Goal: Task Accomplishment & Management: Manage account settings

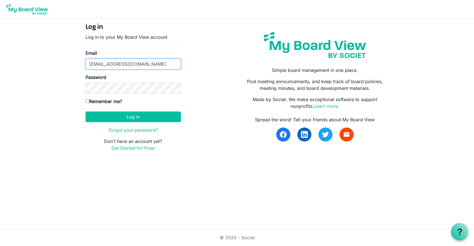
type input "bmeyer@ncais.org"
click at [133, 117] on button "Log in" at bounding box center [132, 117] width 95 height 11
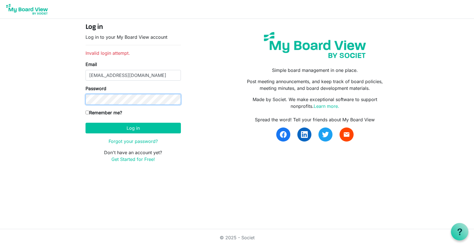
click at [133, 128] on button "Log in" at bounding box center [132, 128] width 95 height 11
click at [130, 142] on link "Forgot your password?" at bounding box center [133, 142] width 49 height 6
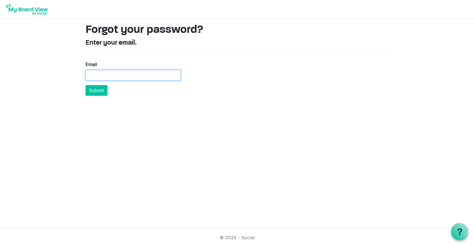
click at [128, 74] on input "Email" at bounding box center [132, 75] width 95 height 11
type input "bmeyer@ncais.org"
click at [93, 93] on button "Submit" at bounding box center [96, 90] width 22 height 11
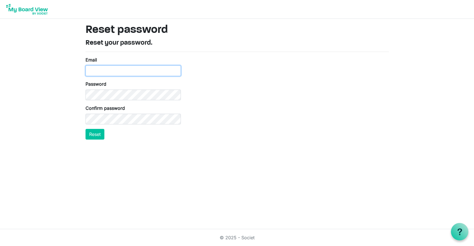
click at [114, 70] on input "Email" at bounding box center [132, 71] width 95 height 11
type input "bmeyer@nc"
click at [101, 139] on button "Reset" at bounding box center [94, 134] width 19 height 11
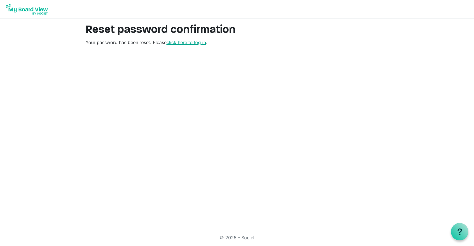
click at [190, 42] on link "click here to log in" at bounding box center [185, 43] width 39 height 6
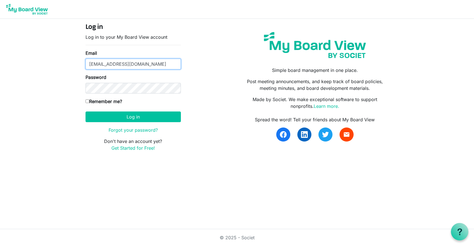
type input "bmeyer@ncais.org"
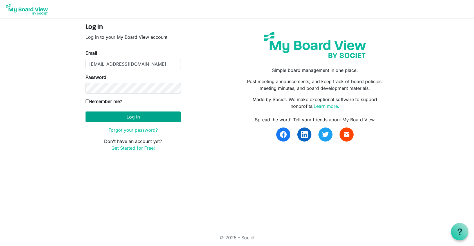
click at [113, 116] on button "Log in" at bounding box center [132, 117] width 95 height 11
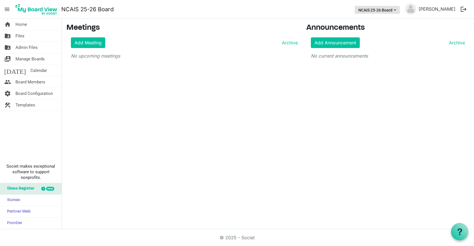
click at [396, 9] on button "NCAIS 25-26 Board" at bounding box center [376, 10] width 45 height 8
click at [228, 56] on p "No upcoming meetings" at bounding box center [184, 56] width 227 height 7
click at [40, 58] on span "Manage Boards" at bounding box center [29, 58] width 29 height 11
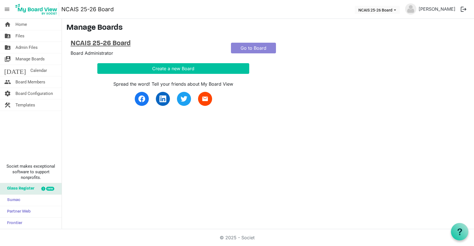
click at [112, 43] on h4 "NCAIS 25-26 Board" at bounding box center [147, 44] width 152 height 8
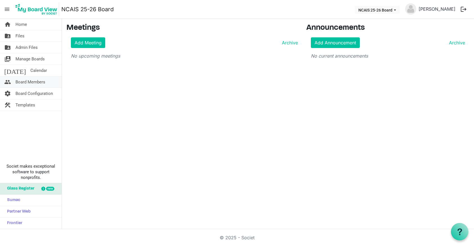
click at [37, 83] on span "Board Members" at bounding box center [30, 81] width 30 height 11
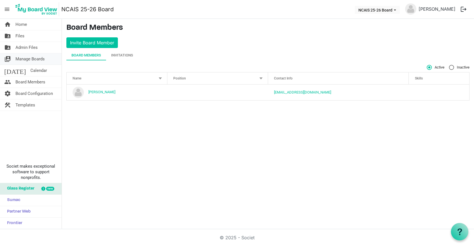
click at [37, 58] on span "Manage Boards" at bounding box center [29, 58] width 29 height 11
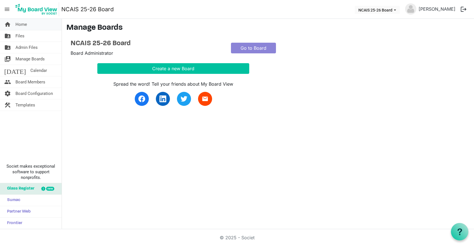
click at [25, 23] on span "Home" at bounding box center [21, 24] width 12 height 11
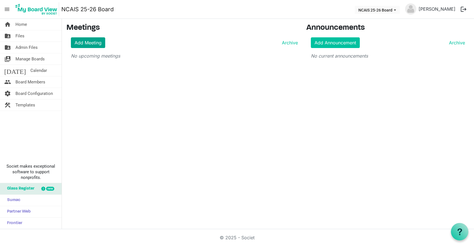
click at [97, 42] on link "Add Meeting" at bounding box center [88, 42] width 34 height 11
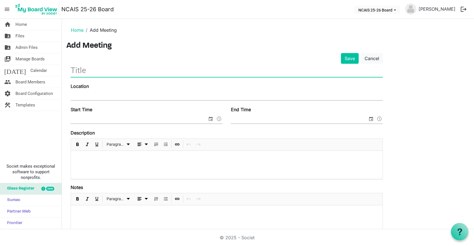
click at [109, 64] on input "text" at bounding box center [227, 70] width 312 height 13
type input "Board meeting - test #1"
click at [106, 96] on input "Location" at bounding box center [227, 96] width 312 height 8
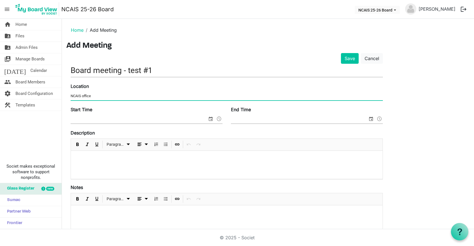
type input "NCAIS office"
click at [149, 117] on input "Start Time" at bounding box center [139, 119] width 137 height 8
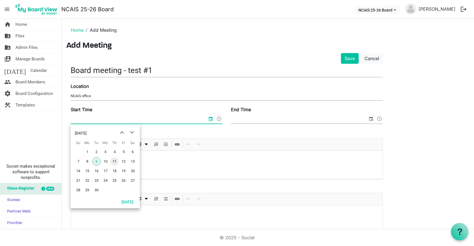
click at [111, 164] on span "11" at bounding box center [114, 161] width 8 height 8
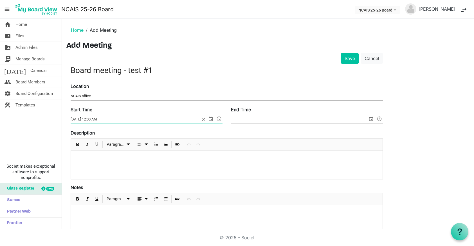
click at [220, 117] on span at bounding box center [219, 118] width 7 height 7
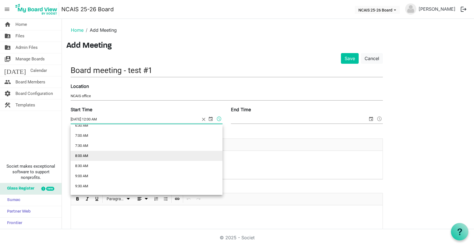
scroll to position [138, 0]
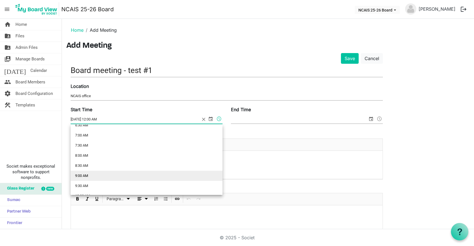
click at [85, 175] on li "9:00 AM" at bounding box center [147, 176] width 152 height 10
type input "9/11/2025 9:00 AM"
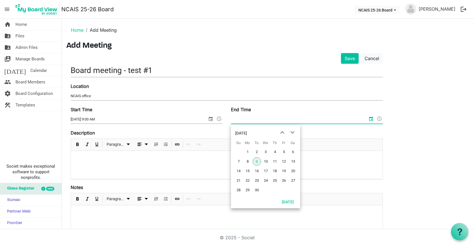
click at [249, 116] on input "End Time" at bounding box center [299, 119] width 137 height 8
click at [276, 161] on span "11" at bounding box center [274, 161] width 8 height 8
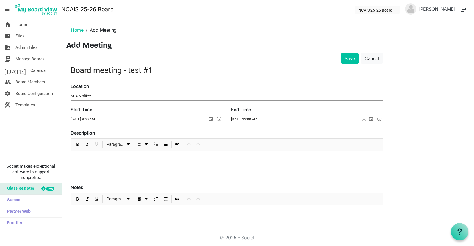
click at [378, 117] on span at bounding box center [379, 118] width 7 height 7
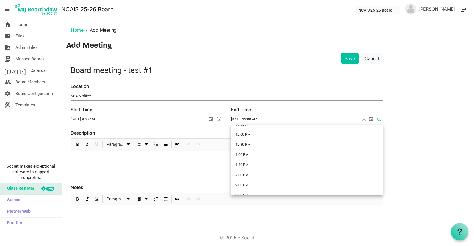
scroll to position [246, 0]
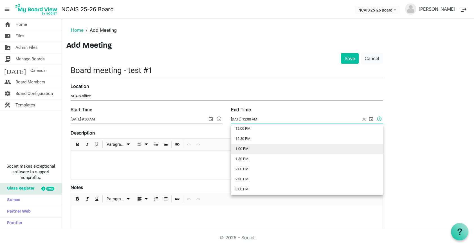
click at [252, 148] on li "1:00 PM" at bounding box center [307, 149] width 152 height 10
type input "9/11/2025 1:00 PM"
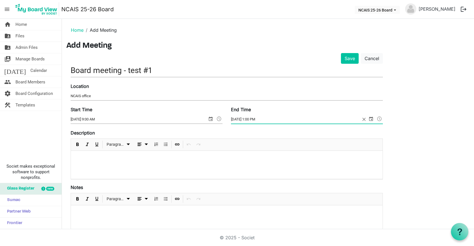
click at [148, 165] on div at bounding box center [226, 165] width 311 height 28
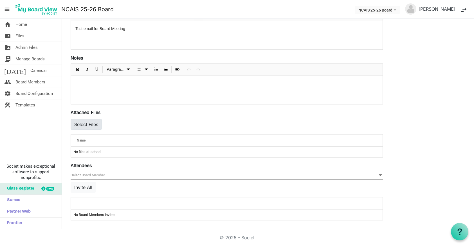
scroll to position [130, 0]
click at [88, 185] on button "Invite All" at bounding box center [83, 187] width 25 height 11
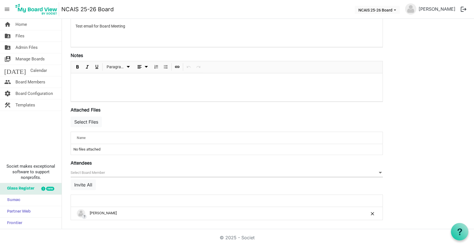
scroll to position [132, 0]
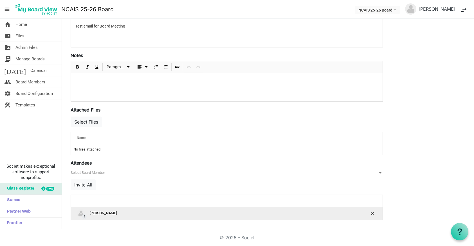
click at [98, 213] on div "? Bonnie Meyer" at bounding box center [209, 213] width 265 height 8
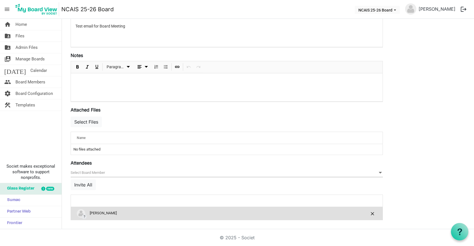
click at [91, 150] on td "No files attached" at bounding box center [226, 149] width 311 height 11
click at [92, 125] on button "Select Files" at bounding box center [86, 122] width 31 height 11
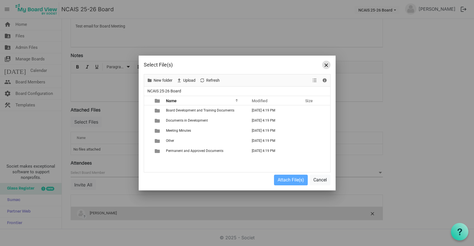
click at [327, 64] on span "Close" at bounding box center [325, 65] width 3 height 3
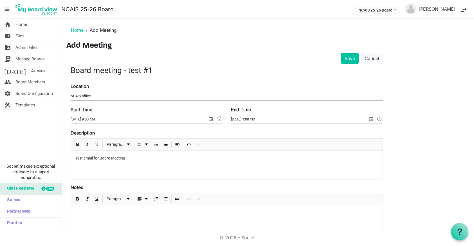
scroll to position [0, 0]
click at [346, 64] on input "Board meeting - test #1" at bounding box center [227, 70] width 312 height 13
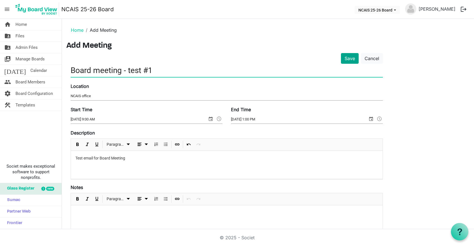
click at [348, 59] on button "Save" at bounding box center [350, 58] width 18 height 11
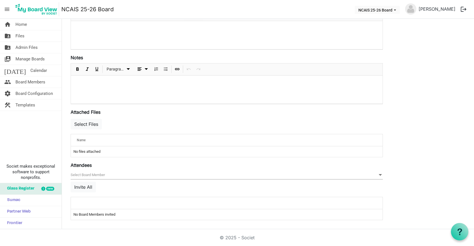
scroll to position [130, 0]
click at [87, 186] on button "Invite All" at bounding box center [83, 187] width 25 height 11
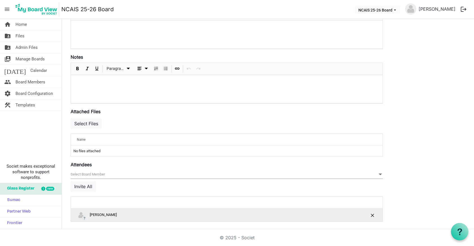
click at [99, 213] on div "? Bonnie Meyer" at bounding box center [209, 215] width 265 height 8
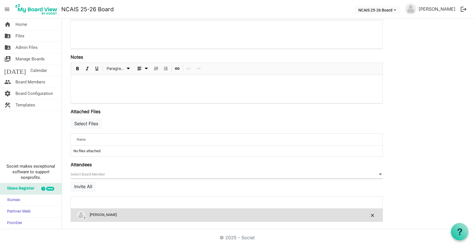
click at [84, 217] on span "?" at bounding box center [84, 218] width 5 height 5
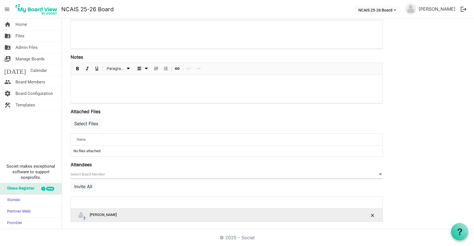
click at [84, 217] on span "?" at bounding box center [84, 218] width 5 height 5
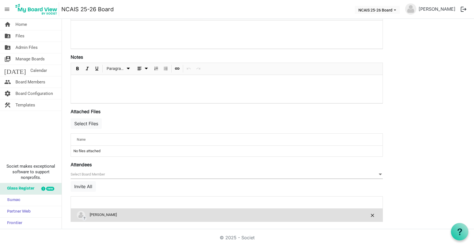
click at [376, 216] on div "is Command column column header" at bounding box center [373, 215] width 10 height 8
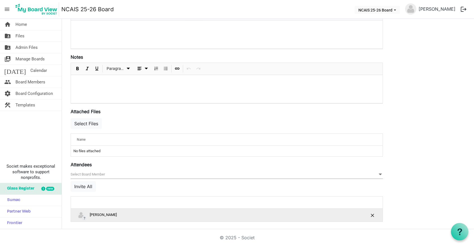
click at [376, 216] on div "is Command column column header" at bounding box center [373, 215] width 10 height 8
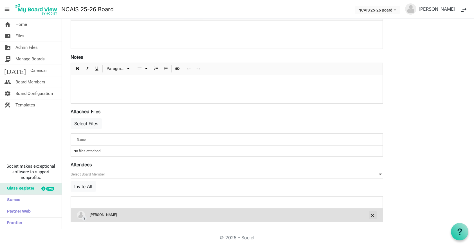
click at [373, 215] on span "is Command column column header" at bounding box center [372, 215] width 3 height 3
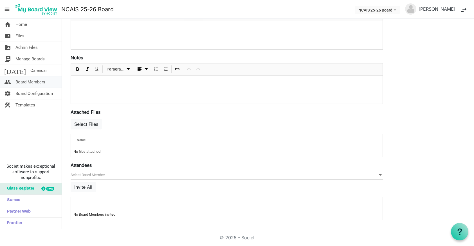
click at [37, 83] on span "Board Members" at bounding box center [30, 81] width 30 height 11
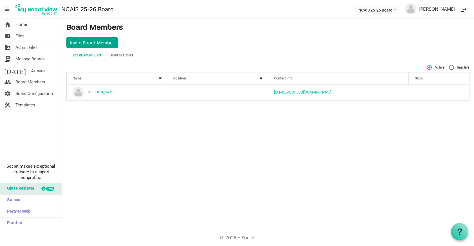
click at [106, 38] on button "Invite Board Member" at bounding box center [91, 42] width 51 height 11
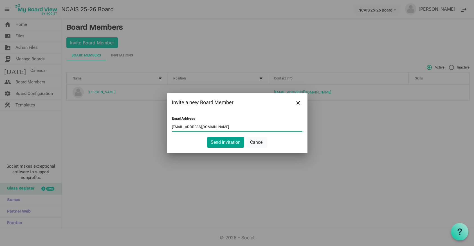
type input "bonniemeyer23@gmail.com"
click at [231, 143] on button "Send Invitation" at bounding box center [225, 142] width 37 height 11
